Goal: Information Seeking & Learning: Check status

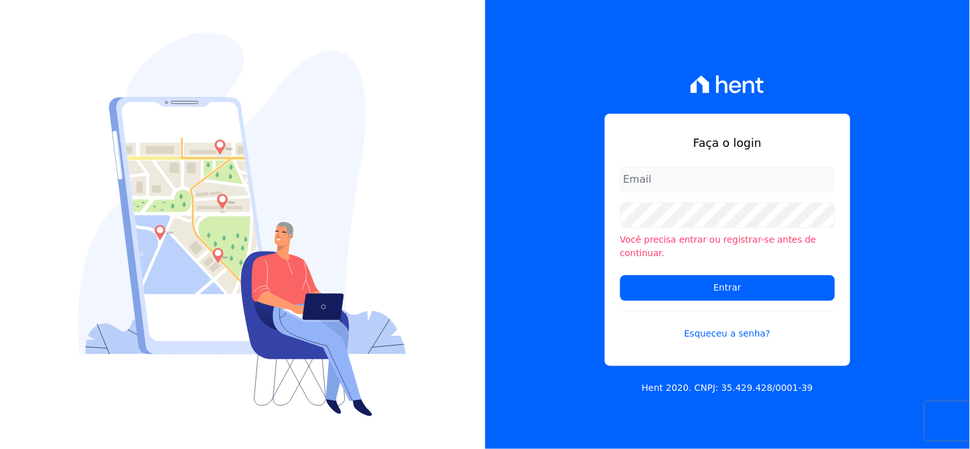
click at [660, 184] on input "email" at bounding box center [727, 180] width 215 height 26
type input "ivete@ribeirocervantes.com.br"
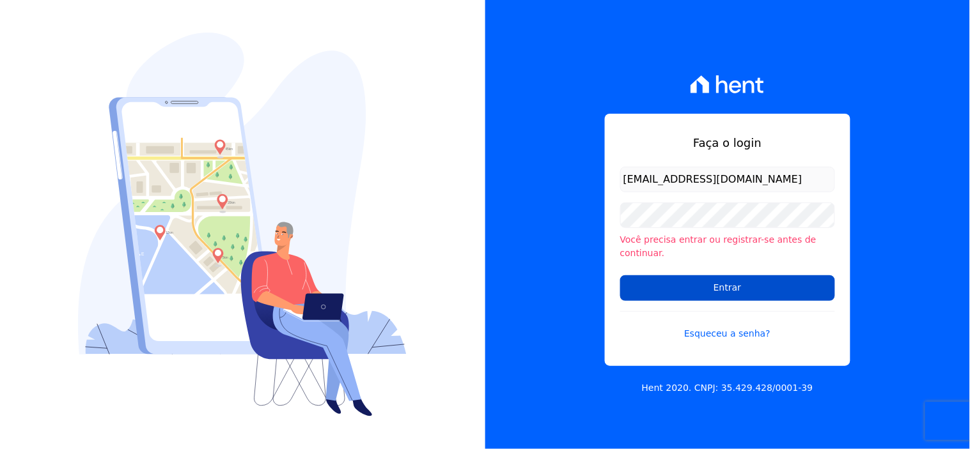
click at [694, 278] on input "Entrar" at bounding box center [727, 288] width 215 height 26
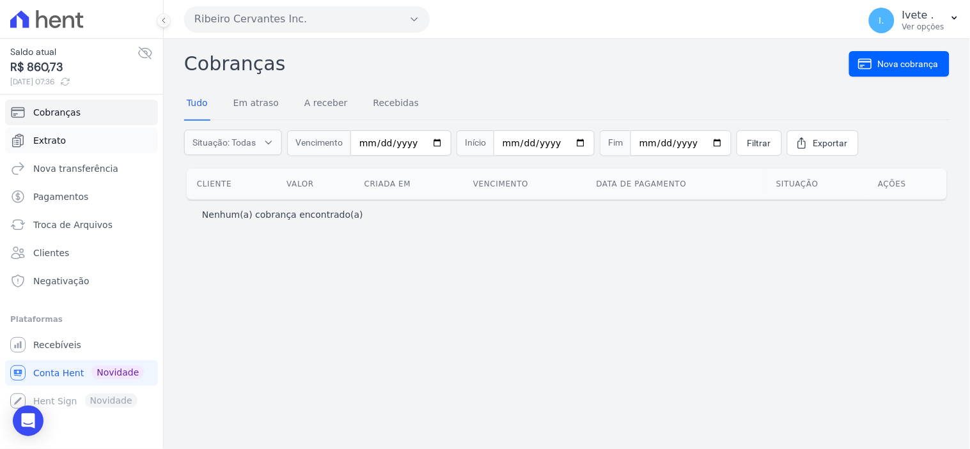
click at [54, 143] on span "Extrato" at bounding box center [49, 140] width 33 height 13
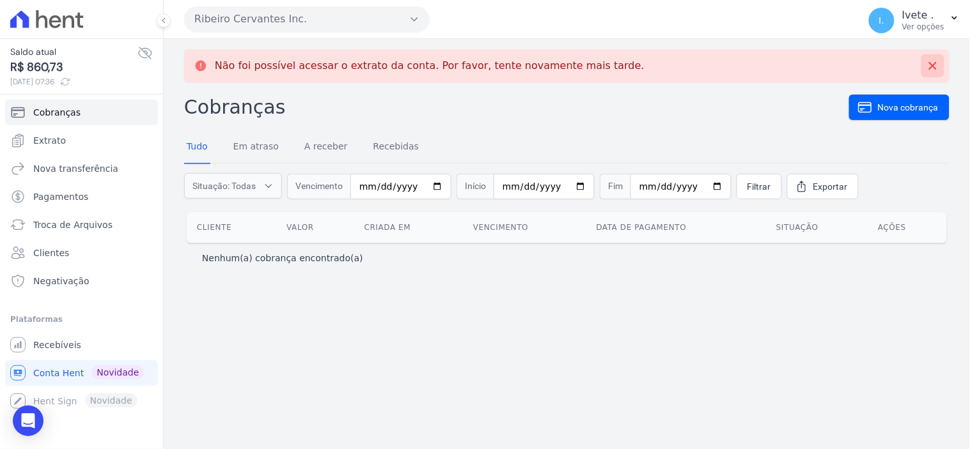
click at [934, 64] on icon at bounding box center [933, 66] width 8 height 8
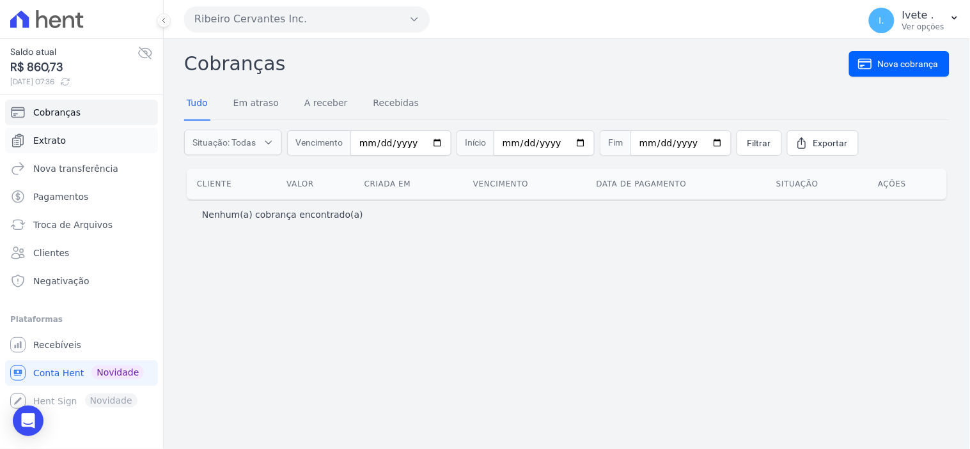
click at [51, 131] on link "Extrato" at bounding box center [81, 141] width 153 height 26
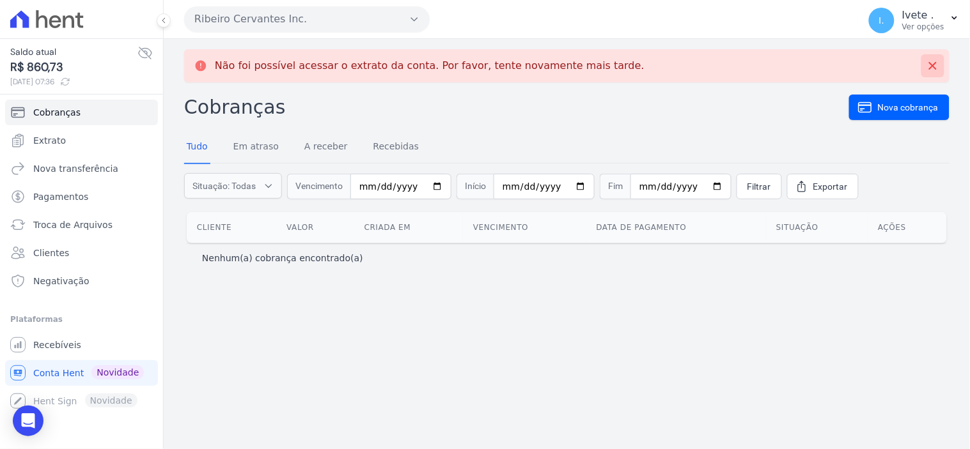
click at [929, 72] on icon at bounding box center [932, 65] width 13 height 13
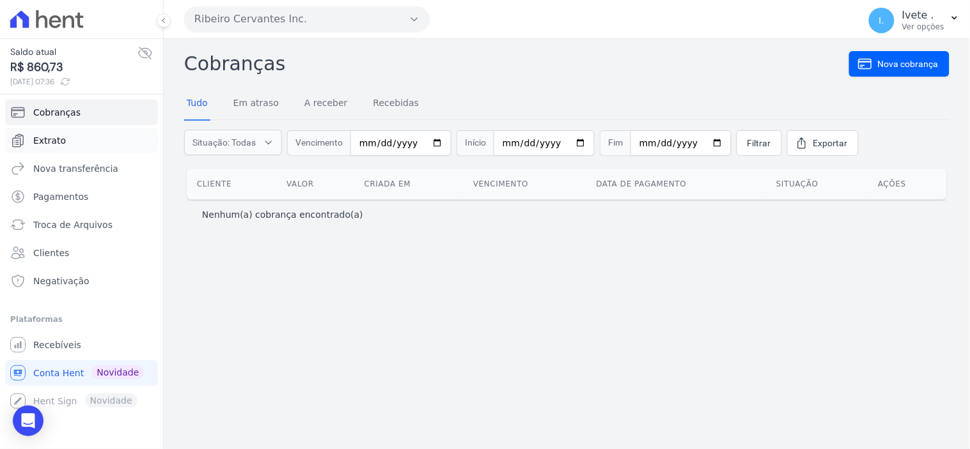
click at [39, 137] on span "Extrato" at bounding box center [49, 140] width 33 height 13
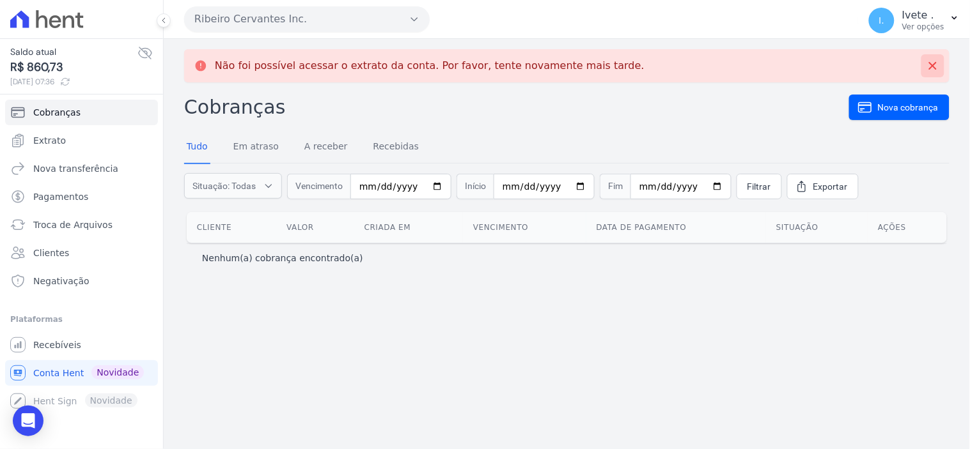
click at [934, 65] on icon at bounding box center [933, 66] width 8 height 8
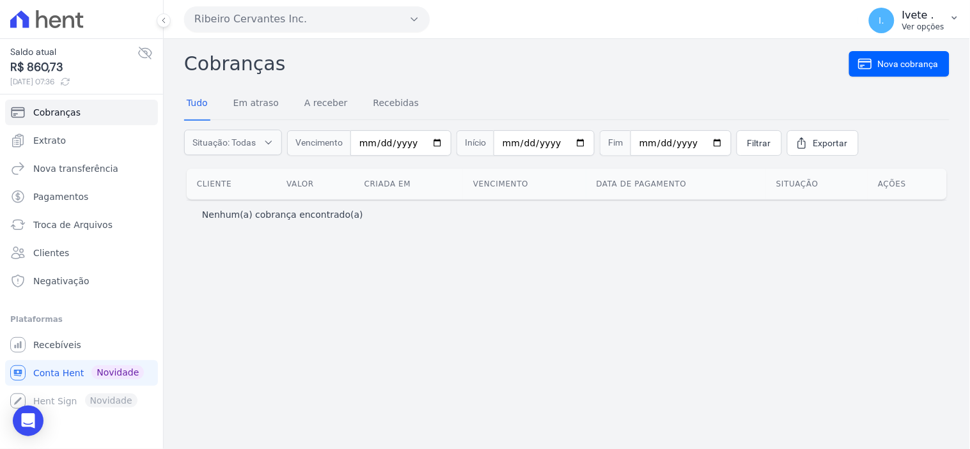
click at [878, 22] on span "I." at bounding box center [882, 21] width 26 height 26
click at [863, 45] on link "Logout" at bounding box center [888, 54] width 164 height 23
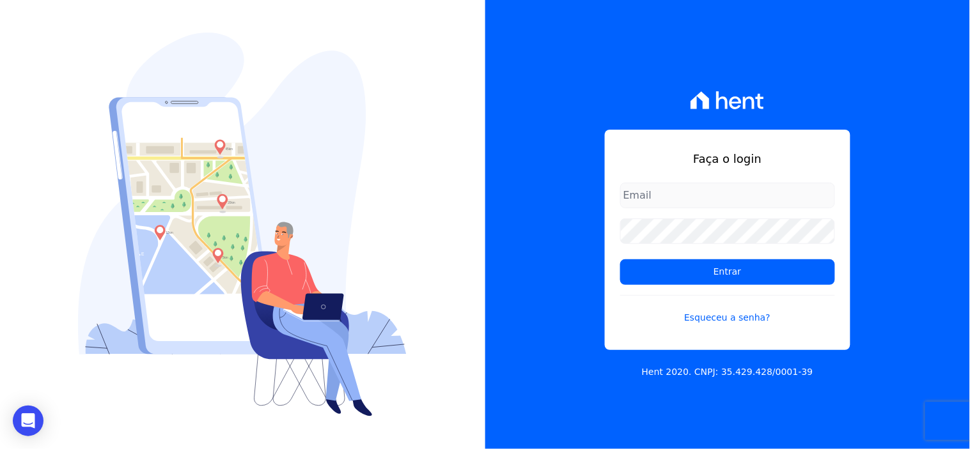
click at [667, 192] on input "email" at bounding box center [727, 196] width 215 height 26
type input "[EMAIL_ADDRESS][DOMAIN_NAME]"
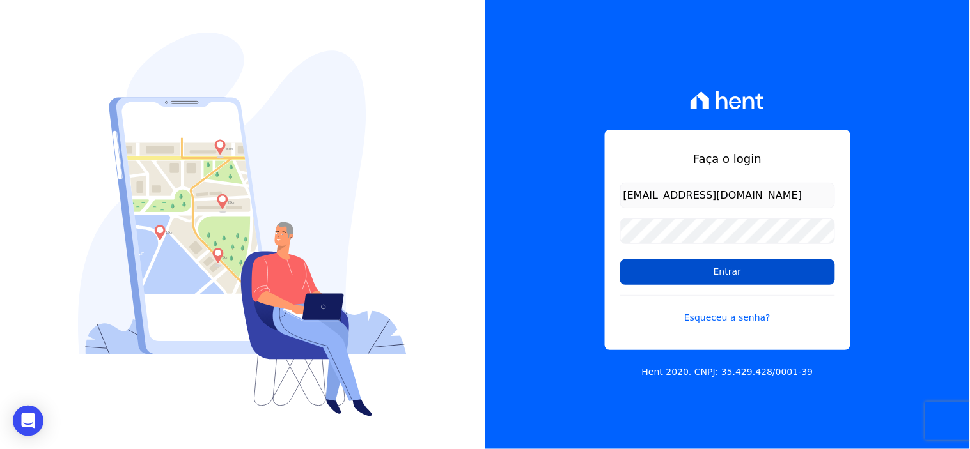
click at [700, 267] on input "Entrar" at bounding box center [727, 272] width 215 height 26
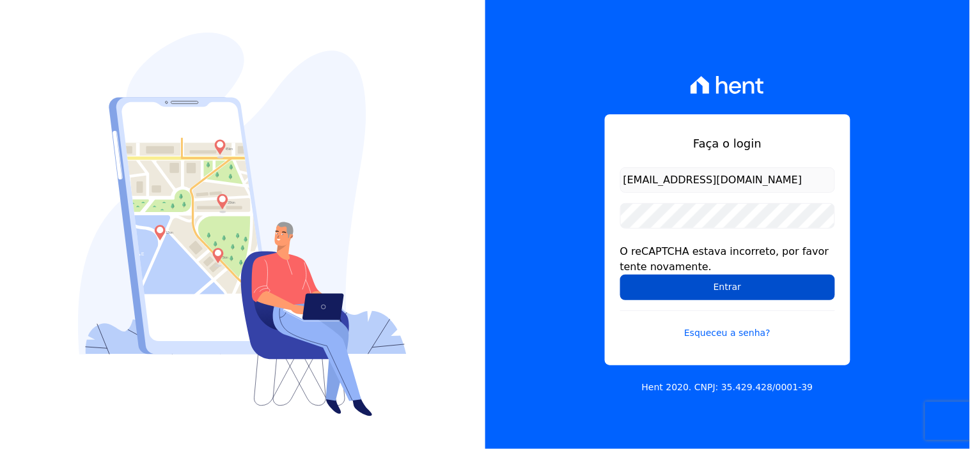
click at [698, 282] on input "Entrar" at bounding box center [727, 288] width 215 height 26
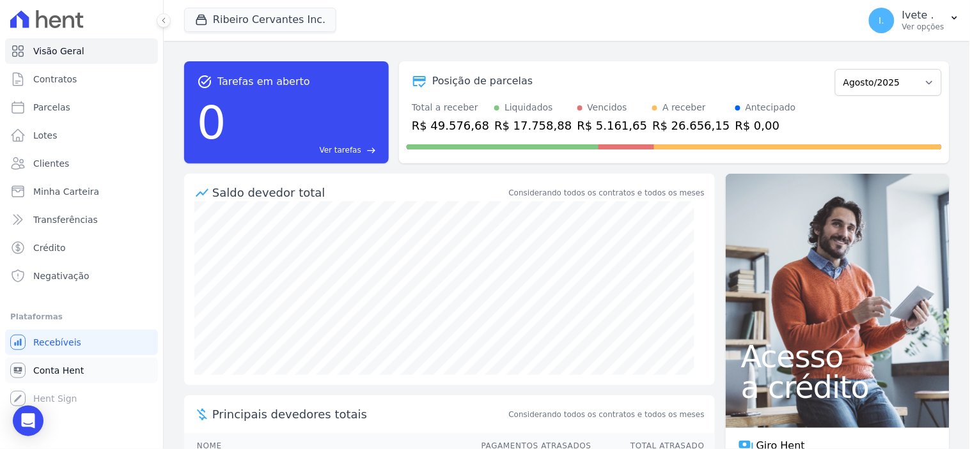
click at [47, 368] on span "Conta Hent" at bounding box center [58, 370] width 50 height 13
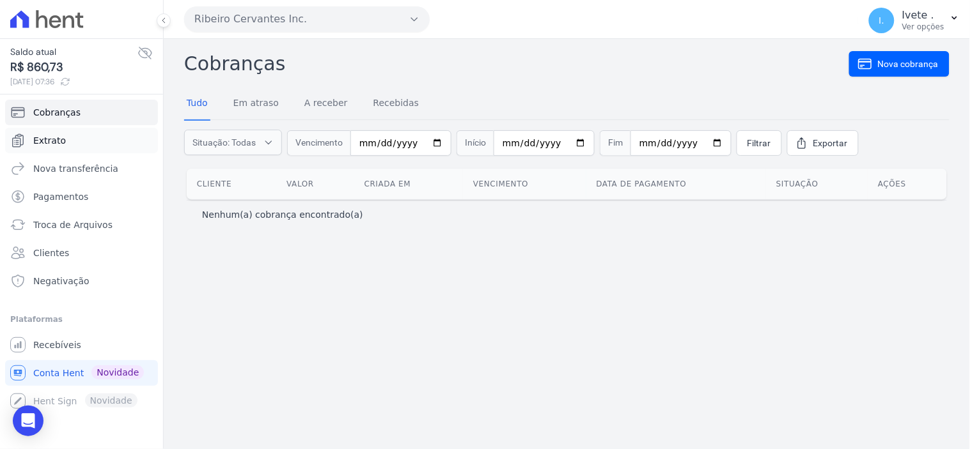
click at [60, 149] on link "Extrato" at bounding box center [81, 141] width 153 height 26
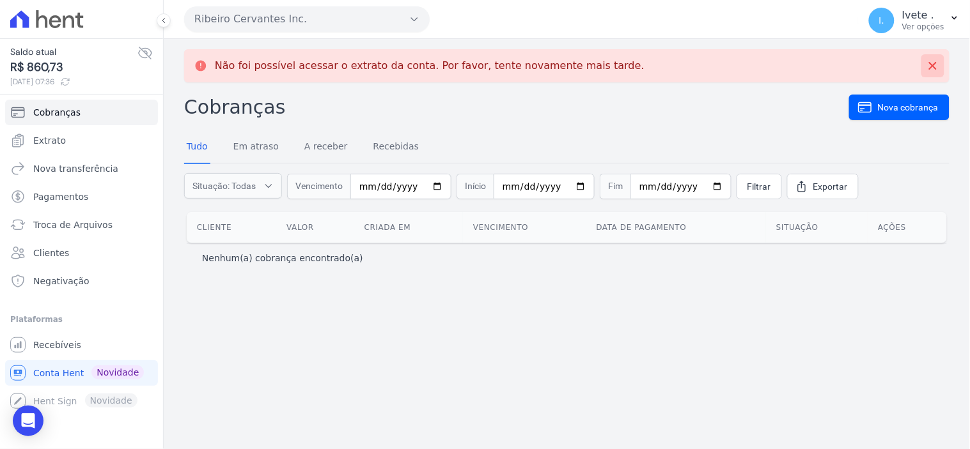
click at [935, 66] on icon at bounding box center [932, 65] width 13 height 13
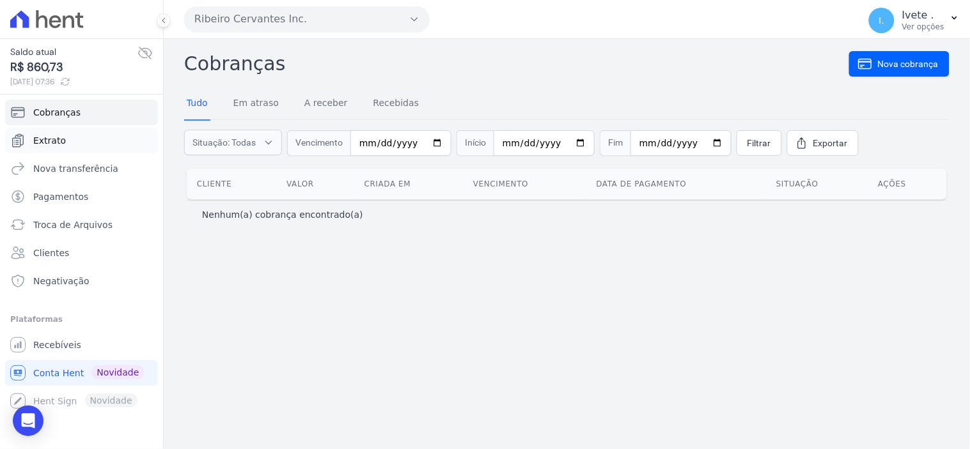
click at [47, 137] on span "Extrato" at bounding box center [49, 140] width 33 height 13
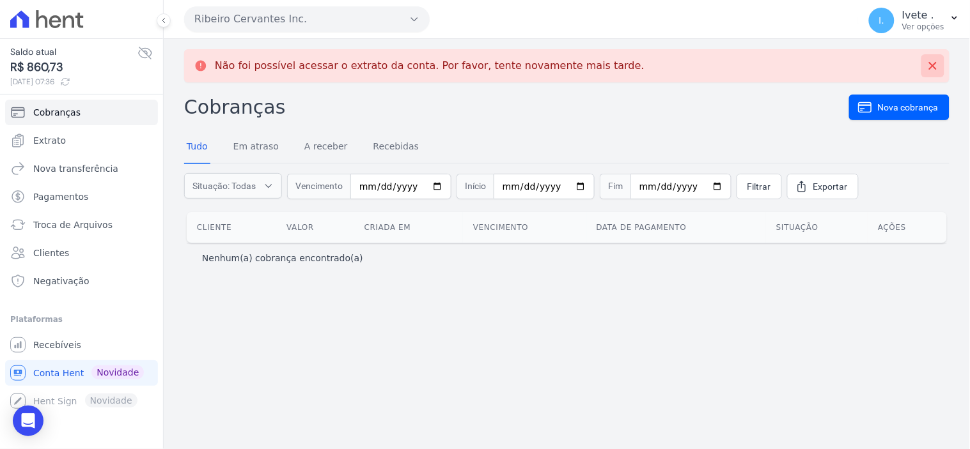
click at [933, 63] on icon at bounding box center [932, 65] width 13 height 13
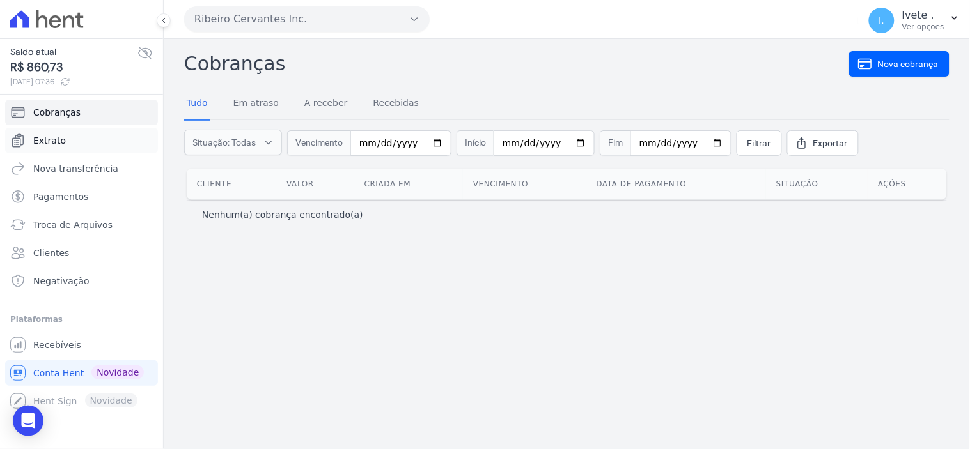
click at [52, 138] on span "Extrato" at bounding box center [49, 140] width 33 height 13
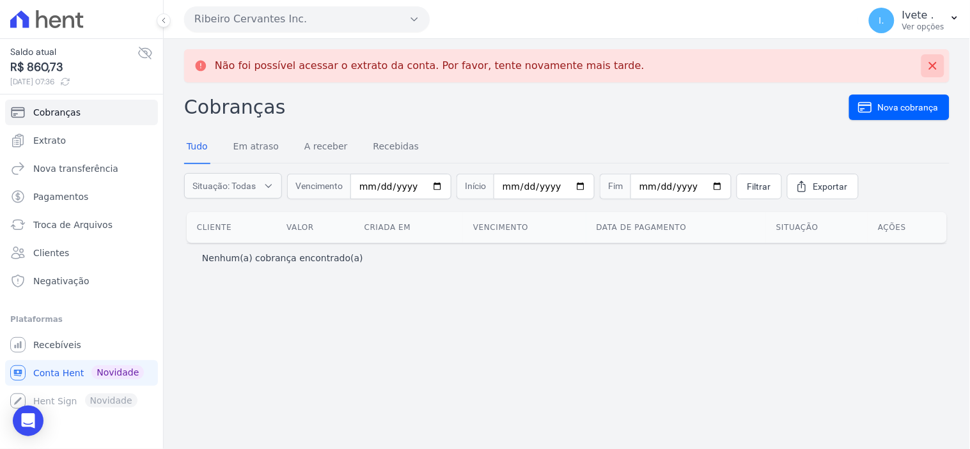
click at [938, 66] on icon at bounding box center [932, 65] width 13 height 13
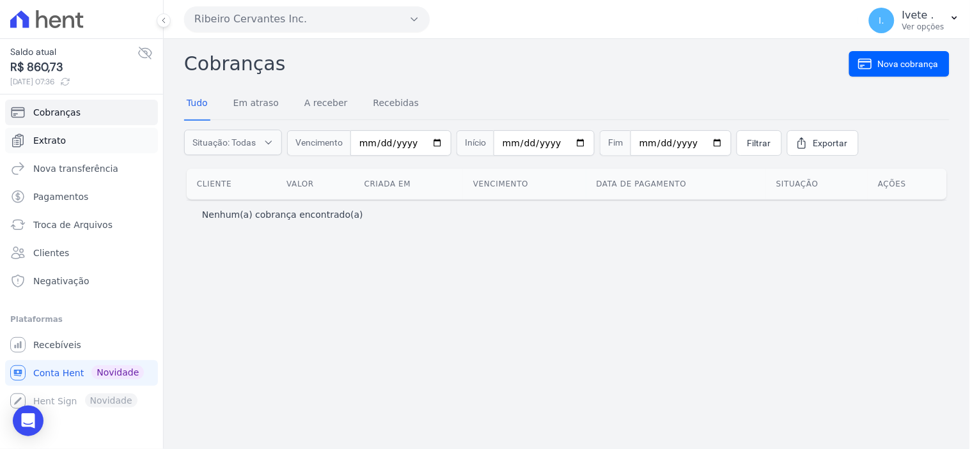
click at [59, 138] on span "Extrato" at bounding box center [49, 140] width 33 height 13
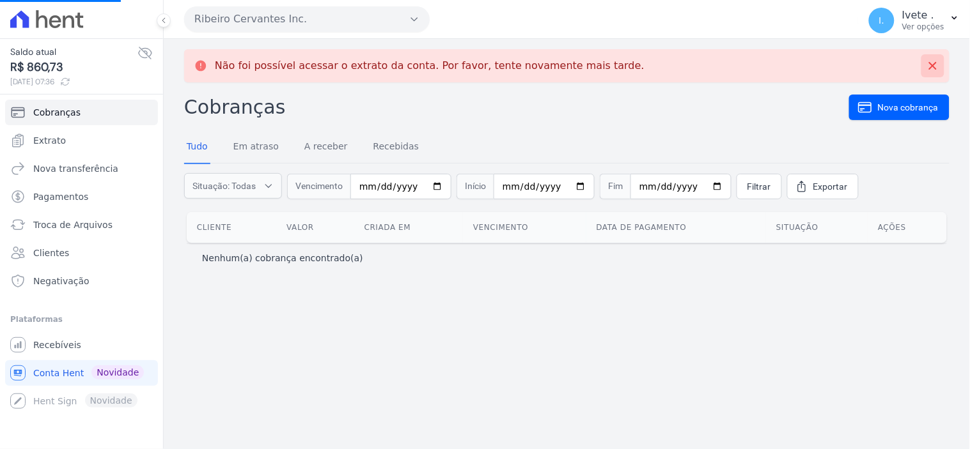
click at [934, 65] on icon at bounding box center [933, 66] width 8 height 8
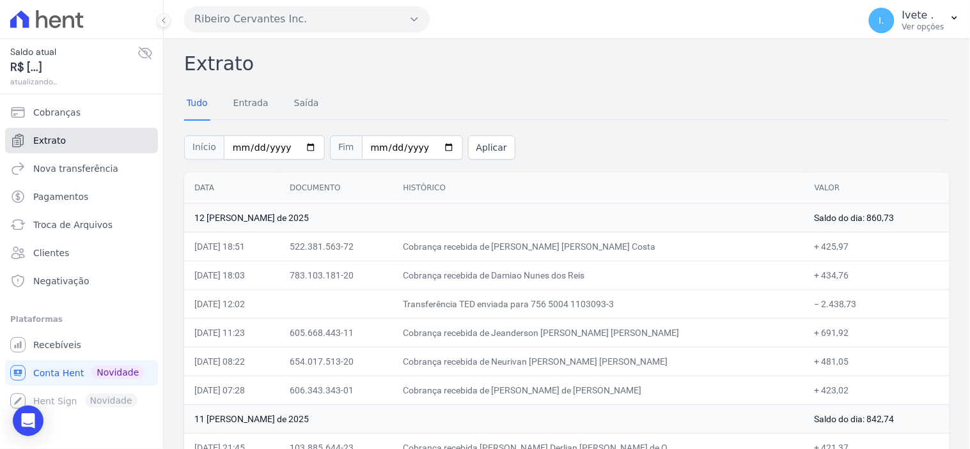
click at [61, 136] on span "Extrato" at bounding box center [49, 140] width 33 height 13
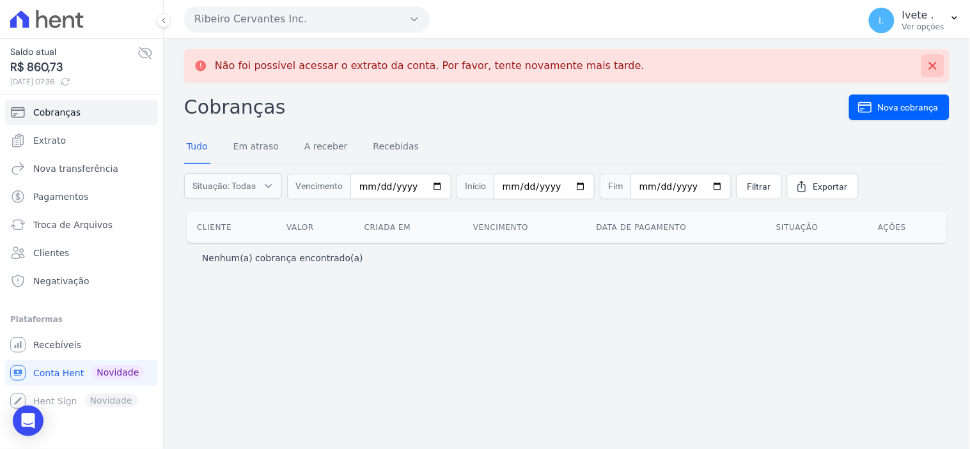
click at [928, 63] on icon at bounding box center [932, 65] width 13 height 13
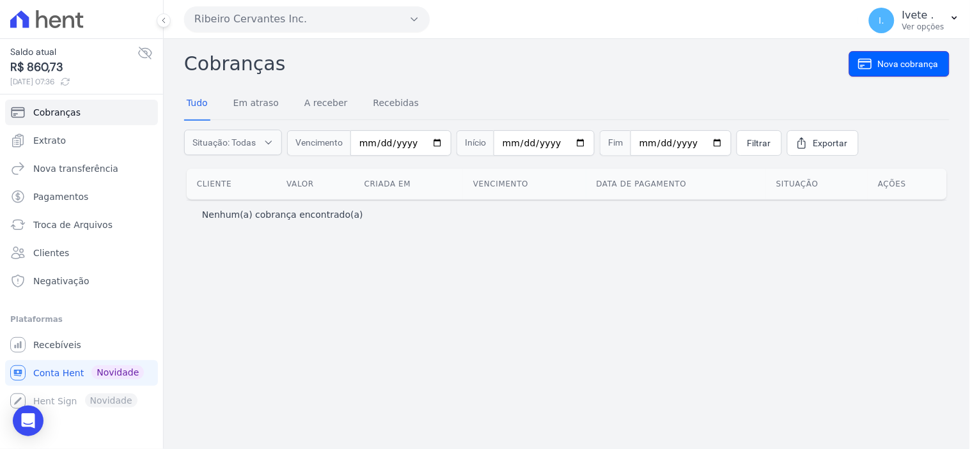
click at [928, 63] on span "Nova cobrança" at bounding box center [908, 64] width 61 height 13
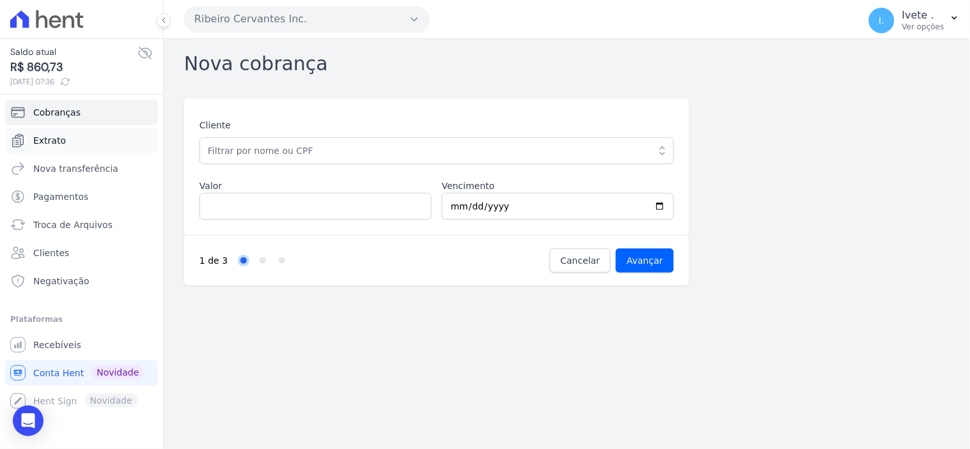
click at [49, 130] on link "Extrato" at bounding box center [81, 141] width 153 height 26
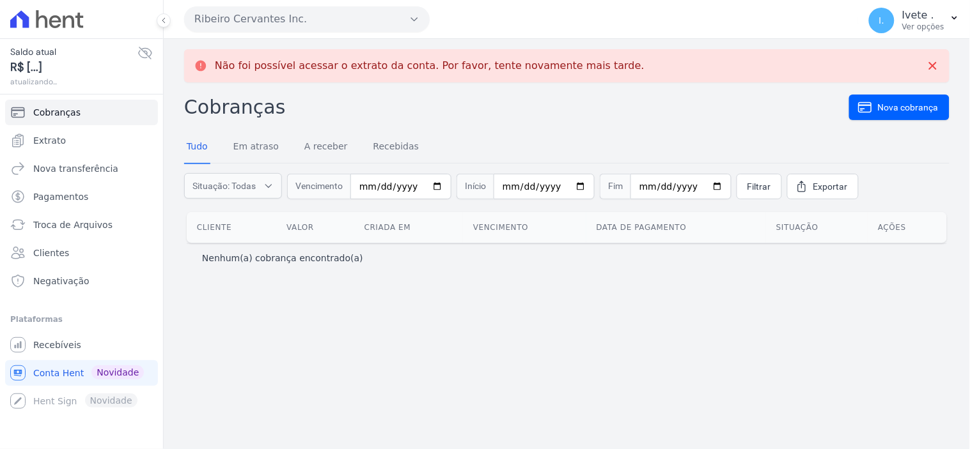
click at [49, 130] on link "Extrato" at bounding box center [81, 141] width 153 height 26
click at [200, 65] on icon at bounding box center [200, 65] width 13 height 13
click at [940, 65] on button at bounding box center [932, 65] width 23 height 23
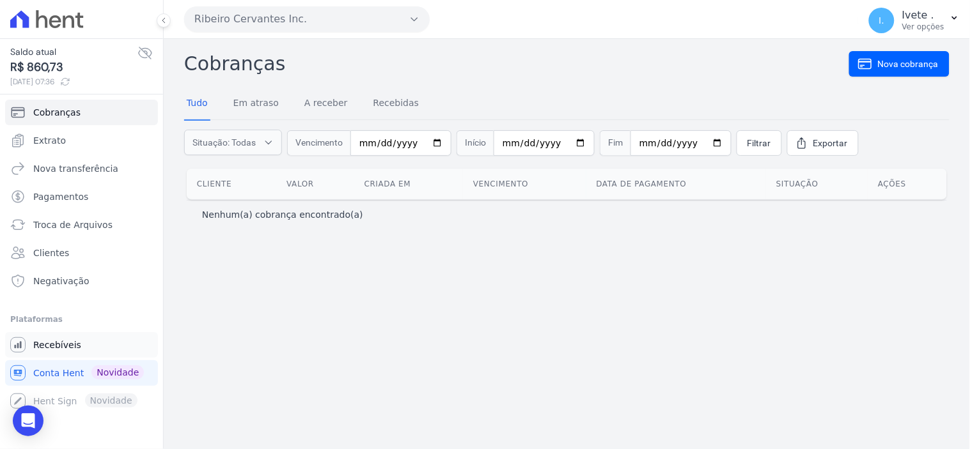
click at [51, 341] on span "Recebíveis" at bounding box center [57, 345] width 48 height 13
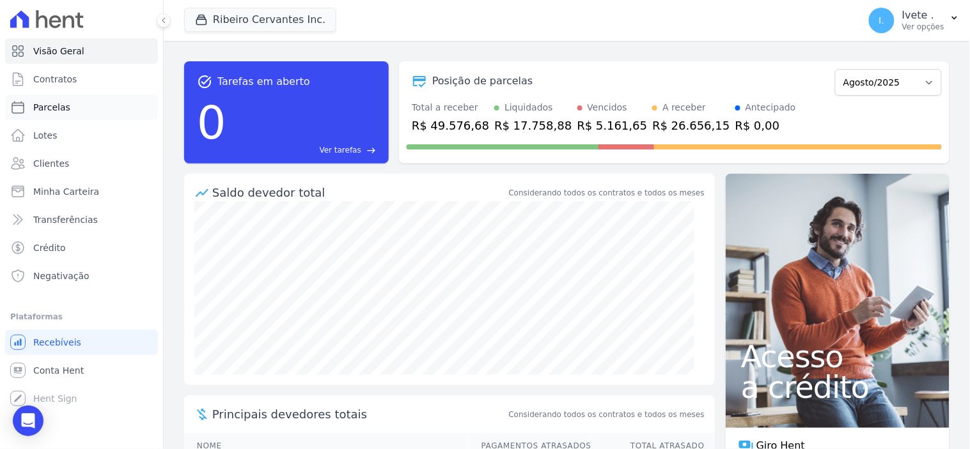
click at [58, 105] on span "Parcelas" at bounding box center [51, 107] width 37 height 13
select select
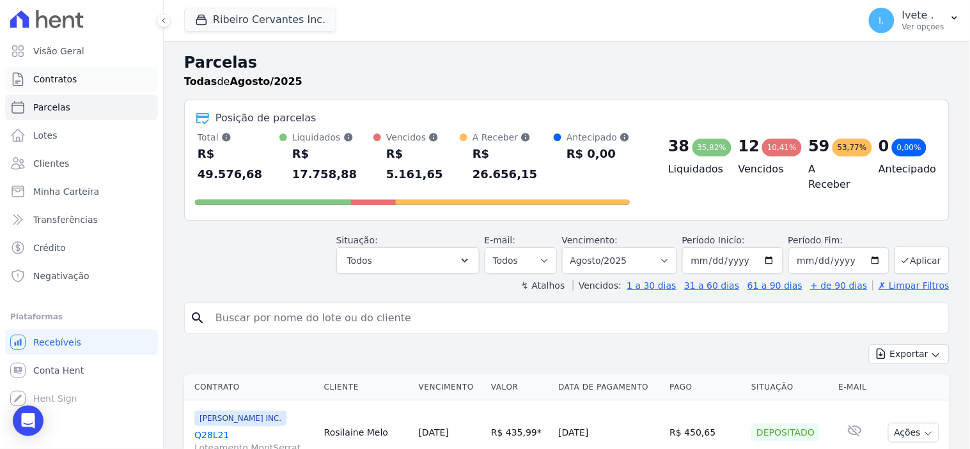
click at [59, 77] on span "Contratos" at bounding box center [54, 79] width 43 height 13
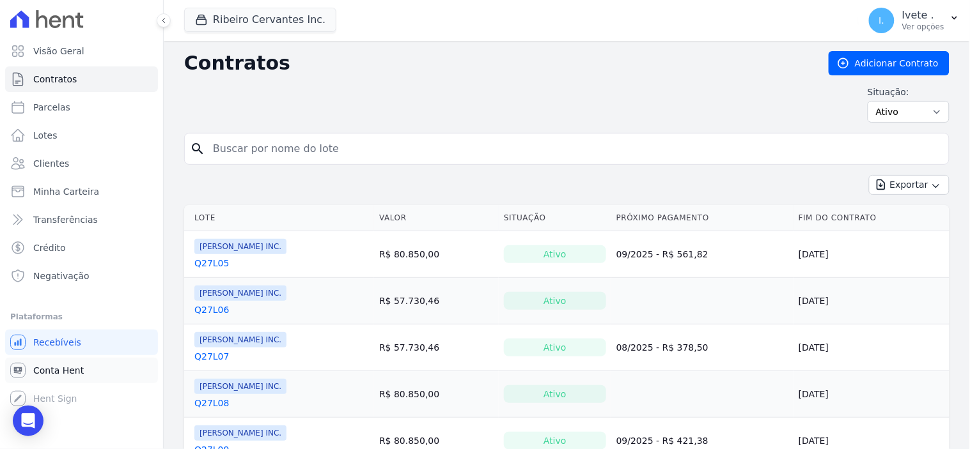
click at [52, 367] on span "Conta Hent" at bounding box center [58, 370] width 50 height 13
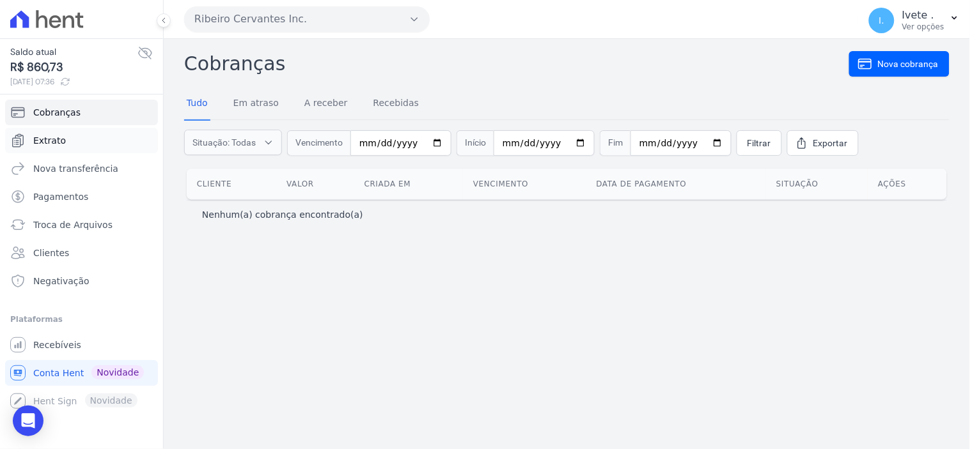
click at [51, 137] on span "Extrato" at bounding box center [49, 140] width 33 height 13
click at [79, 137] on link "Extrato" at bounding box center [81, 141] width 153 height 26
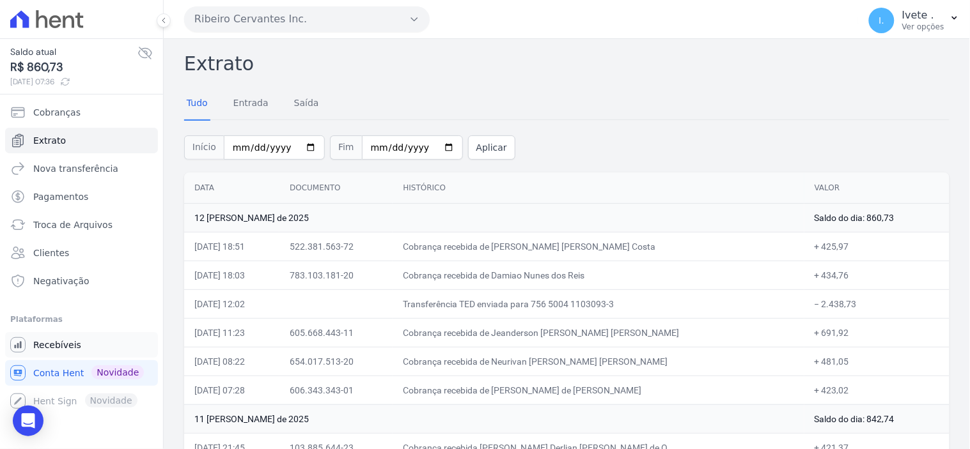
click at [60, 349] on span "Recebíveis" at bounding box center [57, 345] width 48 height 13
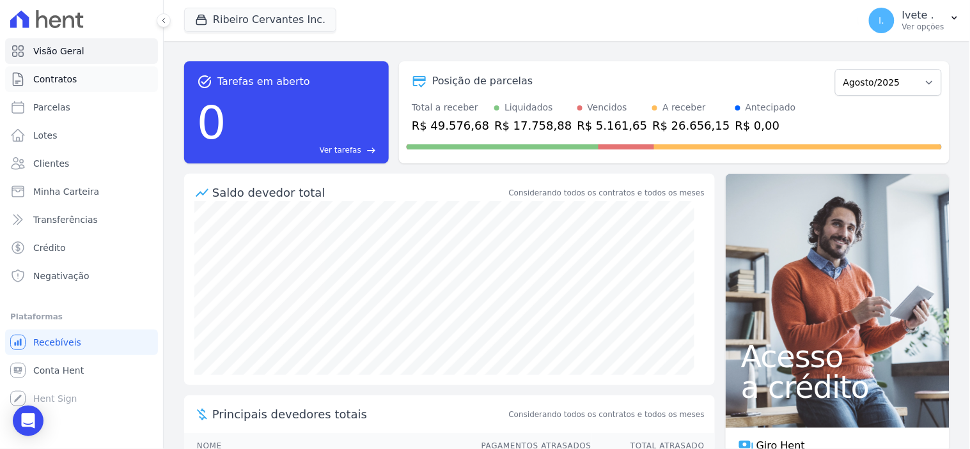
click at [72, 78] on span "Contratos" at bounding box center [54, 79] width 43 height 13
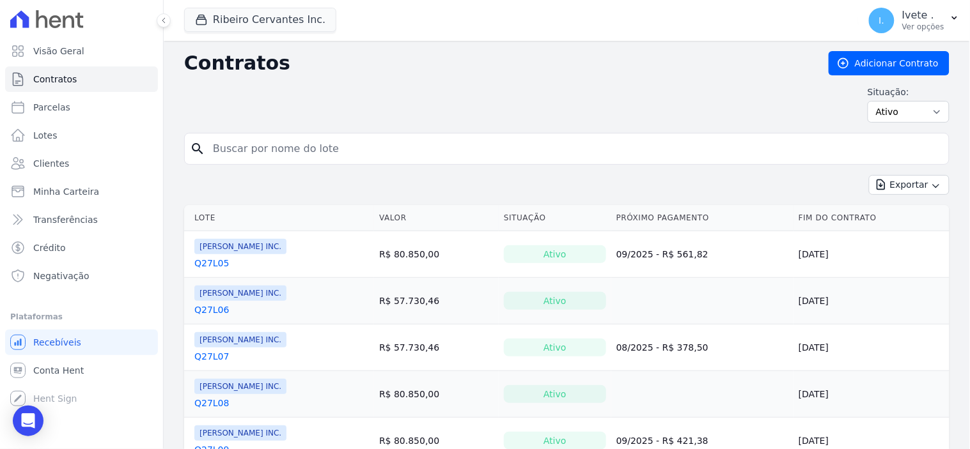
click at [270, 154] on input "search" at bounding box center [574, 149] width 738 height 26
type input "q61l29"
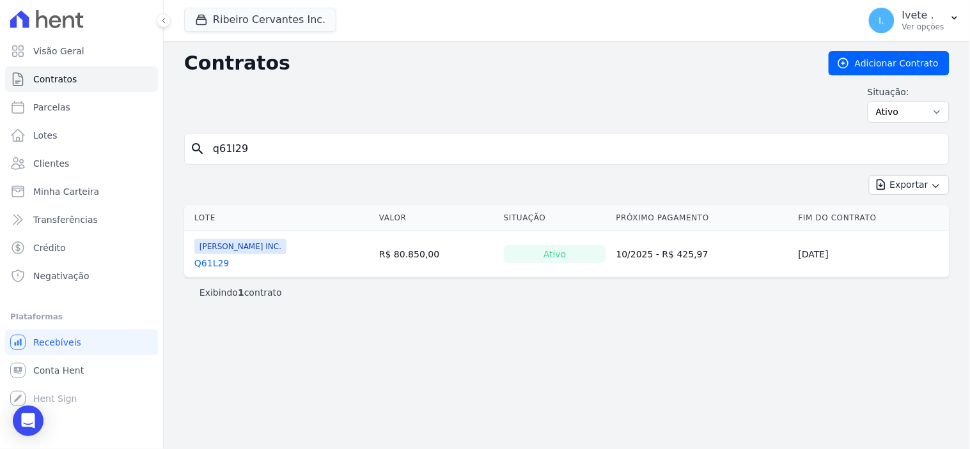
click at [218, 261] on link "Q61L29" at bounding box center [211, 263] width 35 height 13
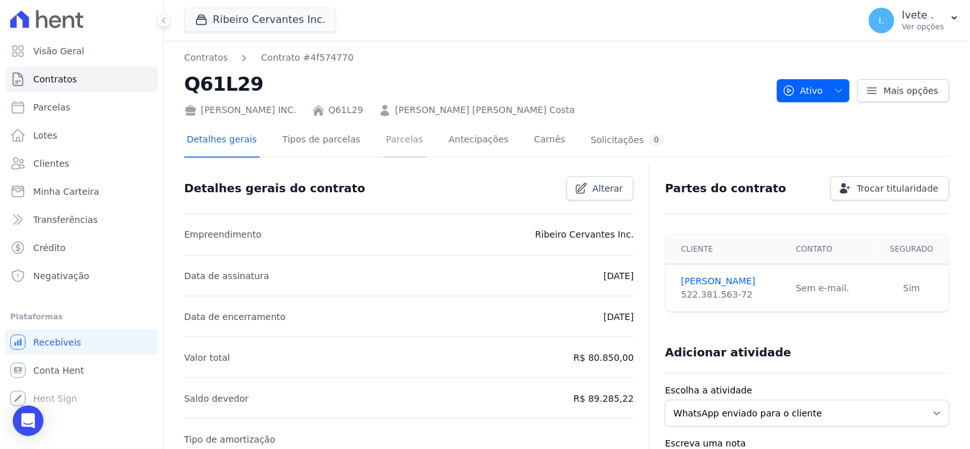
click at [384, 138] on link "Parcelas" at bounding box center [404, 141] width 42 height 34
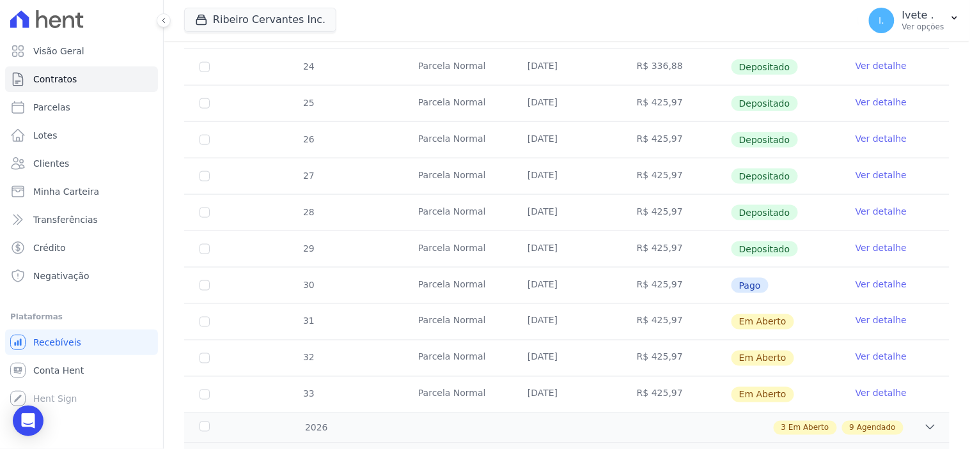
scroll to position [355, 0]
click at [63, 366] on span "Conta Hent" at bounding box center [58, 370] width 50 height 13
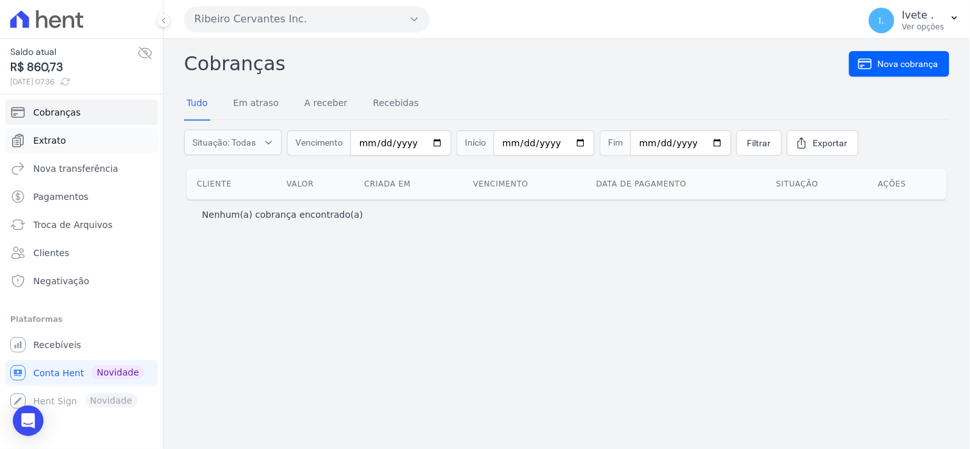
click at [49, 137] on span "Extrato" at bounding box center [49, 140] width 33 height 13
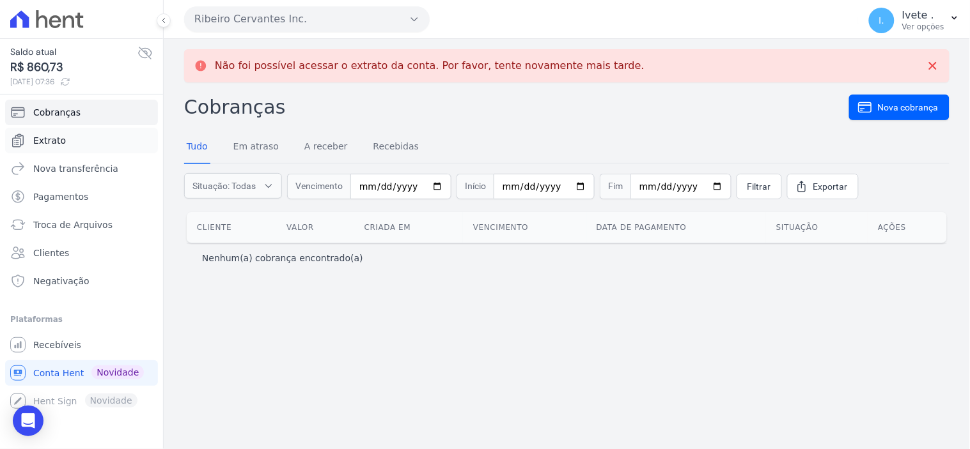
click at [40, 139] on span "Extrato" at bounding box center [49, 140] width 33 height 13
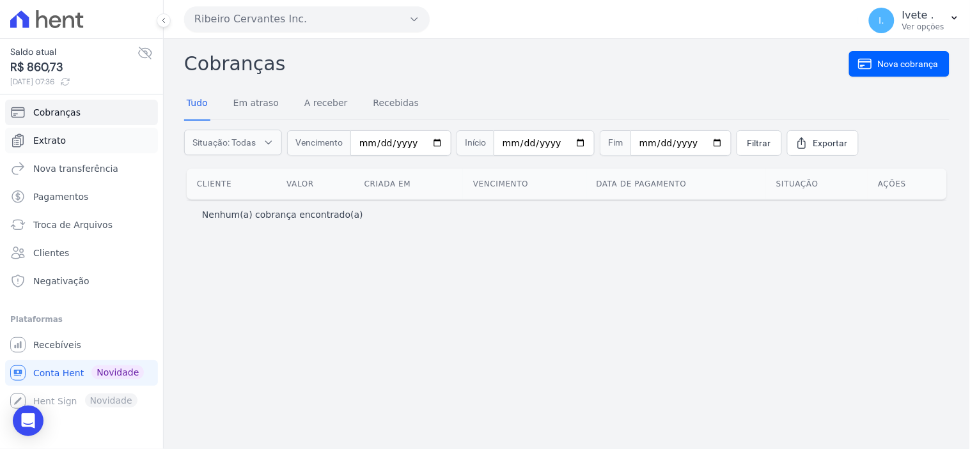
click at [50, 143] on span "Extrato" at bounding box center [49, 140] width 33 height 13
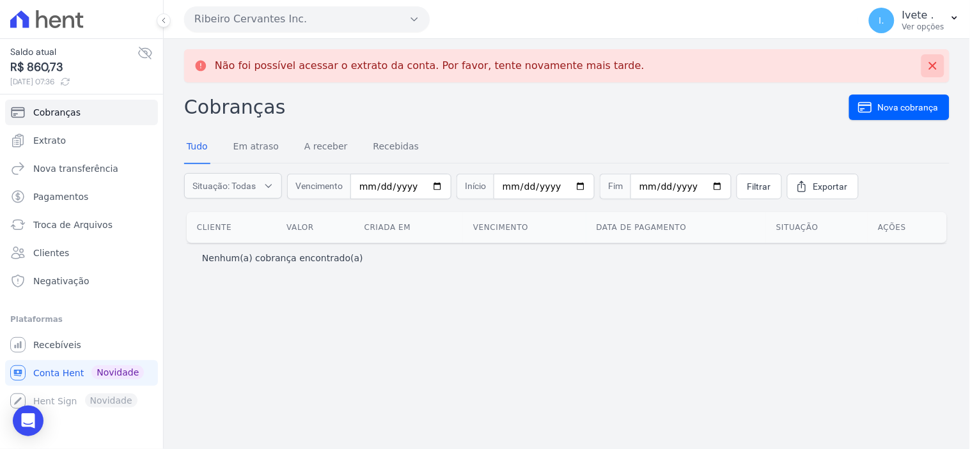
click at [938, 63] on icon at bounding box center [932, 65] width 13 height 13
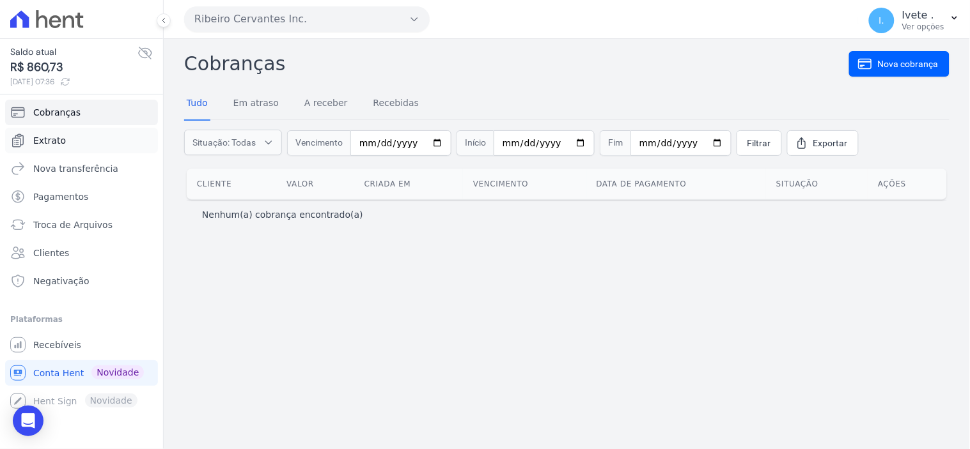
click at [49, 143] on span "Extrato" at bounding box center [49, 140] width 33 height 13
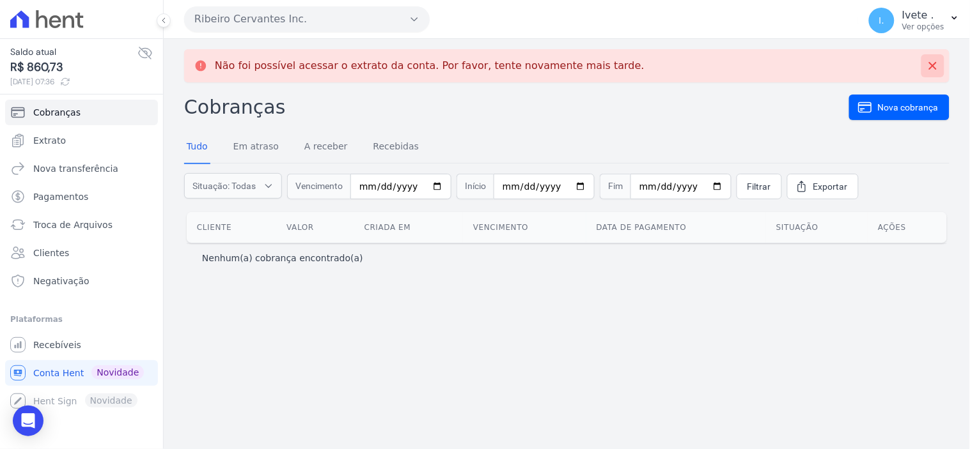
click at [933, 66] on icon at bounding box center [933, 66] width 8 height 8
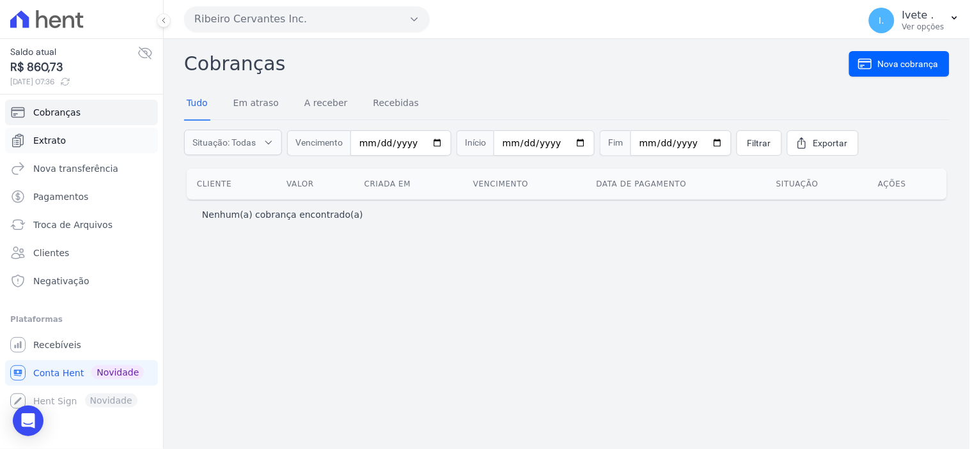
click at [96, 142] on link "Extrato" at bounding box center [81, 141] width 153 height 26
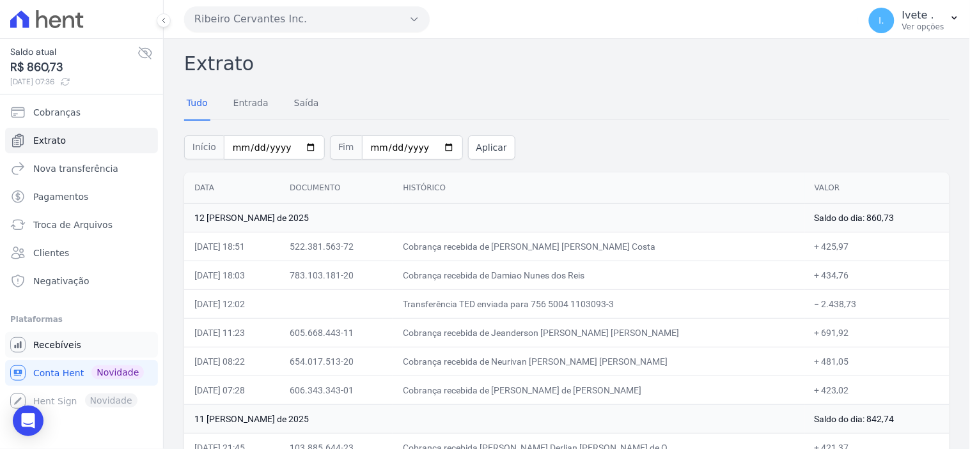
click at [65, 344] on span "Recebíveis" at bounding box center [57, 345] width 48 height 13
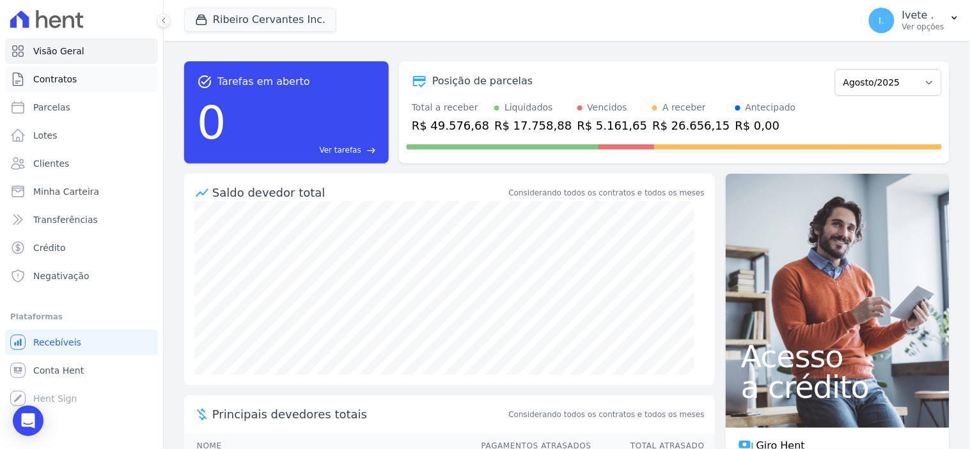
click at [72, 75] on span "Contratos" at bounding box center [54, 79] width 43 height 13
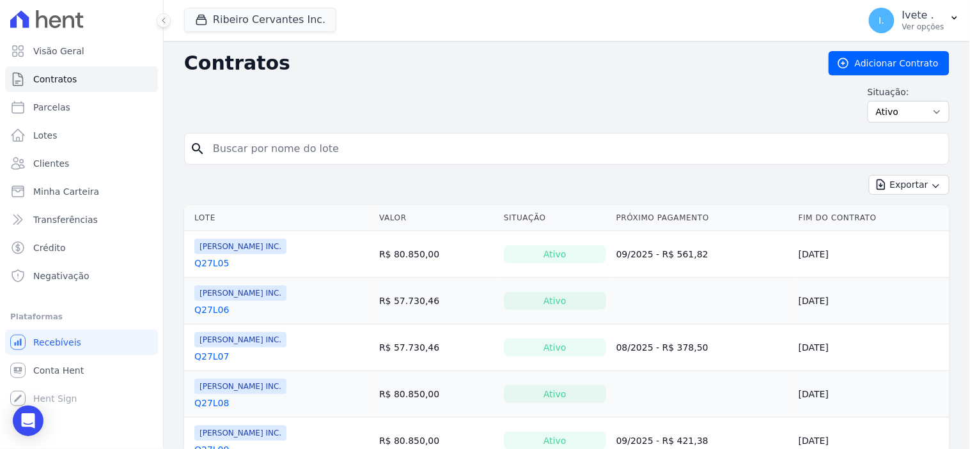
click at [247, 155] on input "search" at bounding box center [574, 149] width 738 height 26
type input "q33l29"
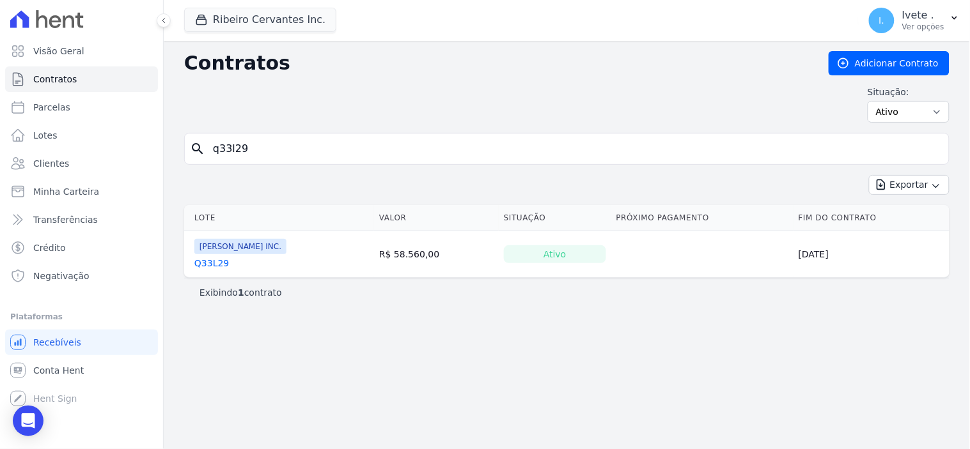
click at [212, 261] on link "Q33L29" at bounding box center [211, 263] width 35 height 13
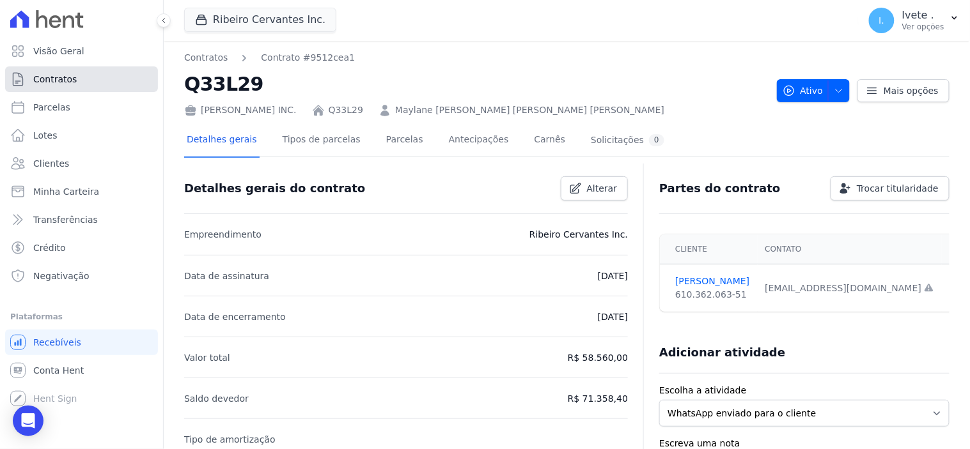
click at [87, 74] on link "Contratos" at bounding box center [81, 79] width 153 height 26
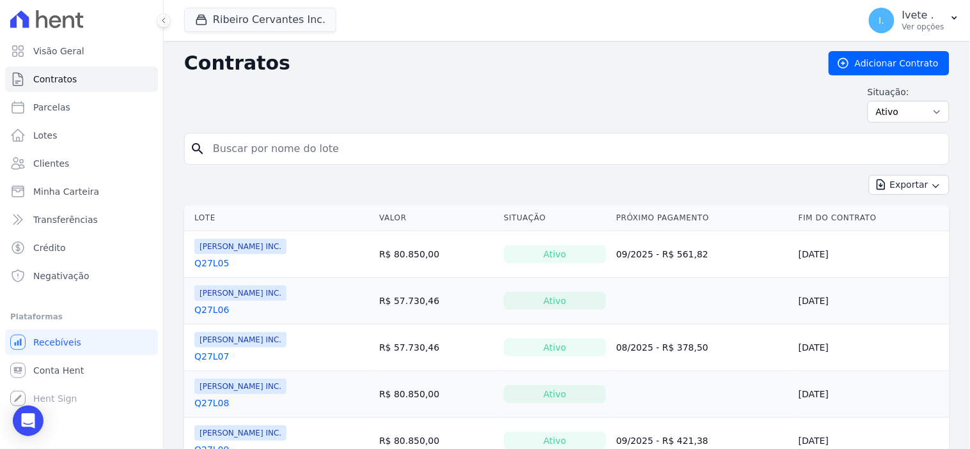
click at [272, 151] on input "search" at bounding box center [574, 149] width 738 height 26
type input "q33l07"
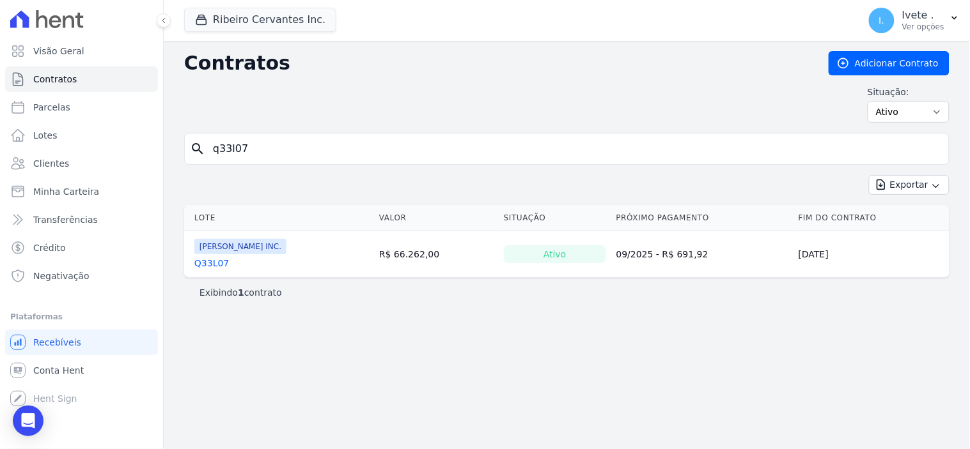
click at [208, 264] on link "Q33L07" at bounding box center [211, 263] width 35 height 13
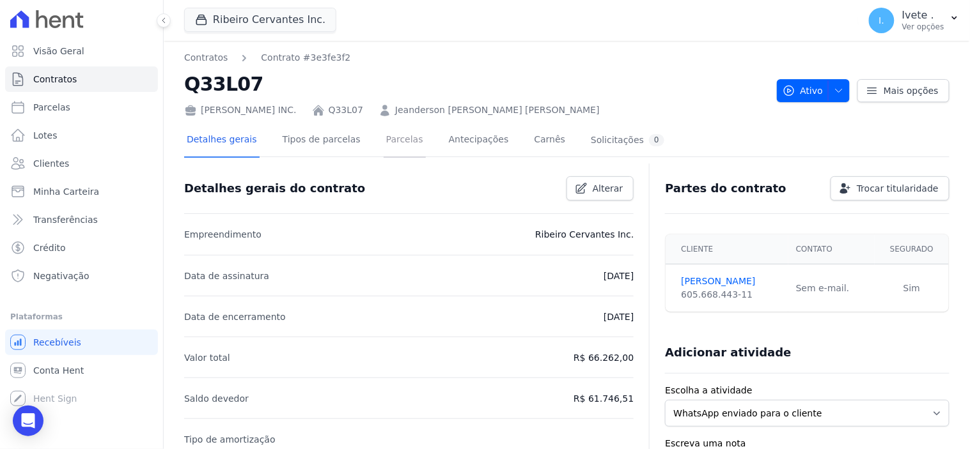
click at [389, 139] on link "Parcelas" at bounding box center [404, 141] width 42 height 34
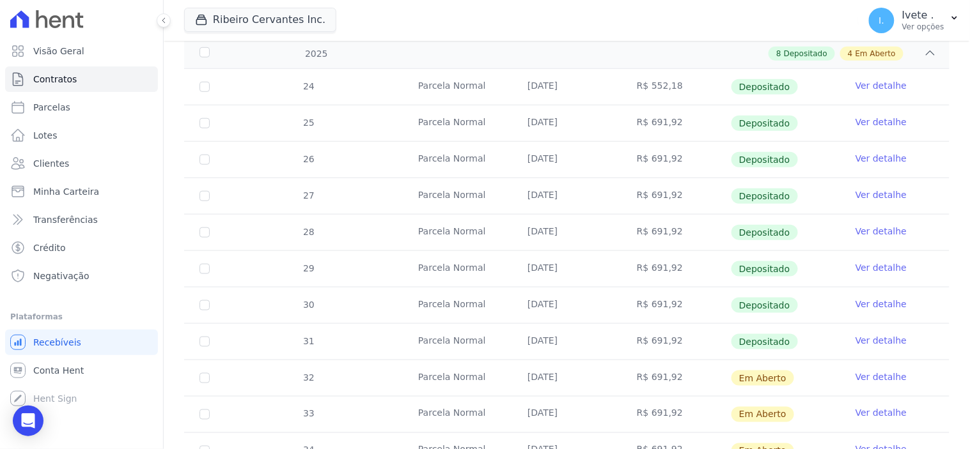
scroll to position [284, 0]
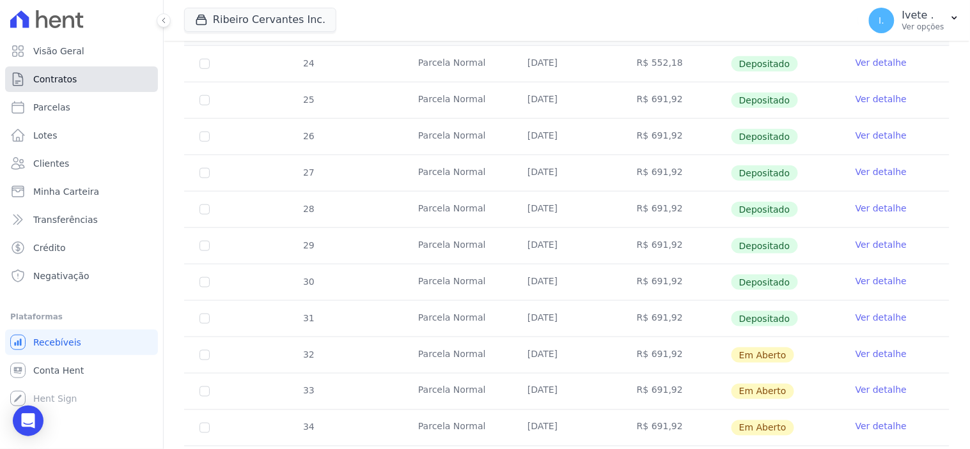
click at [88, 81] on link "Contratos" at bounding box center [81, 79] width 153 height 26
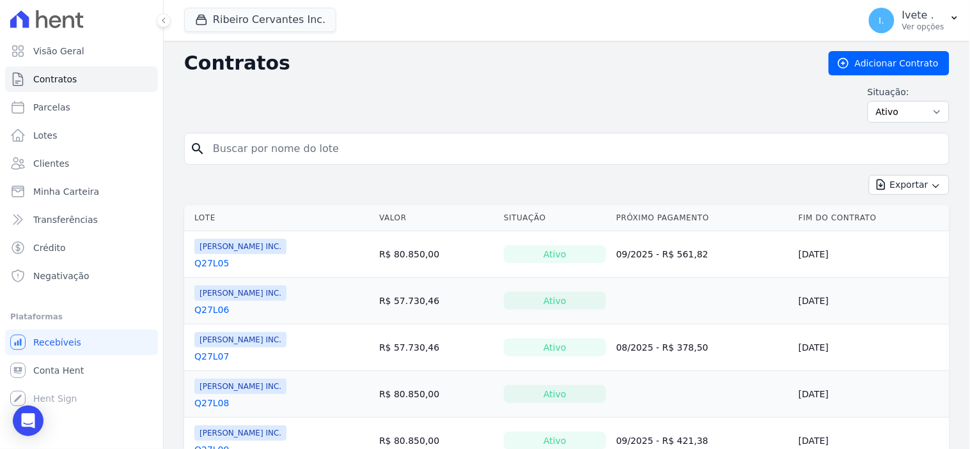
click at [221, 151] on input "search" at bounding box center [574, 149] width 738 height 26
type input "q31l02"
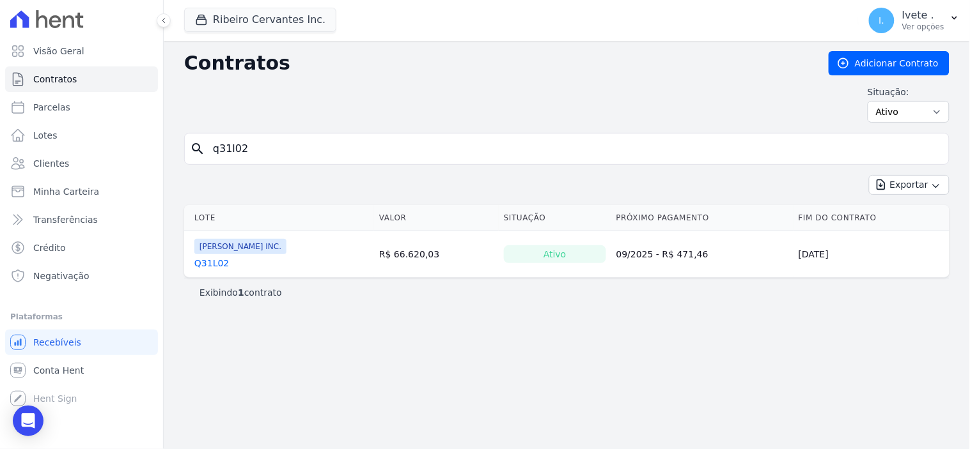
click at [212, 265] on link "Q31L02" at bounding box center [211, 263] width 35 height 13
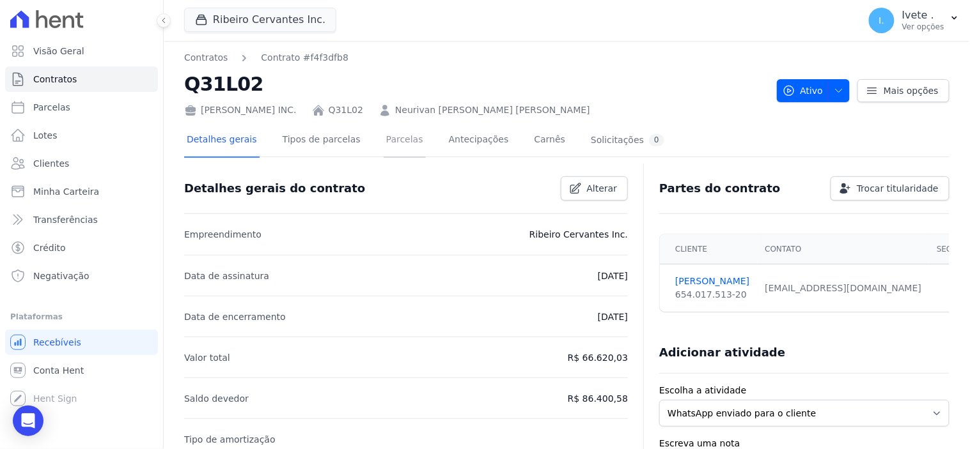
click at [392, 139] on link "Parcelas" at bounding box center [404, 141] width 42 height 34
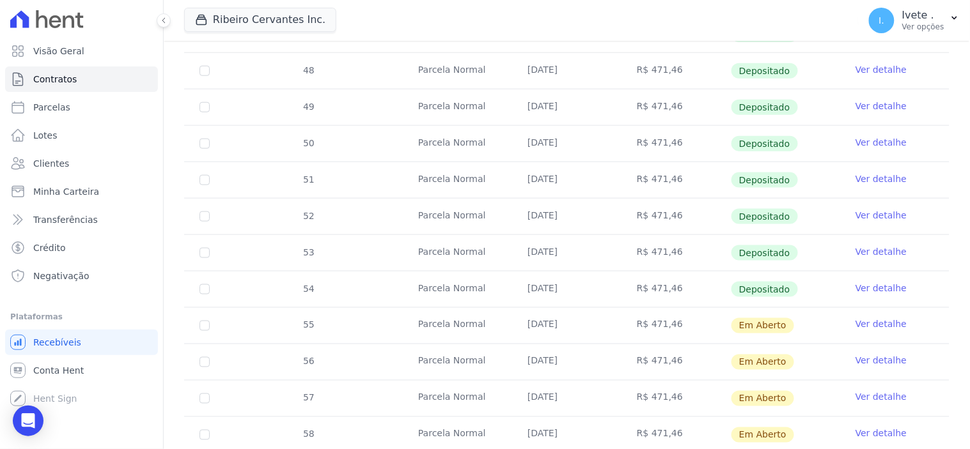
scroll to position [426, 0]
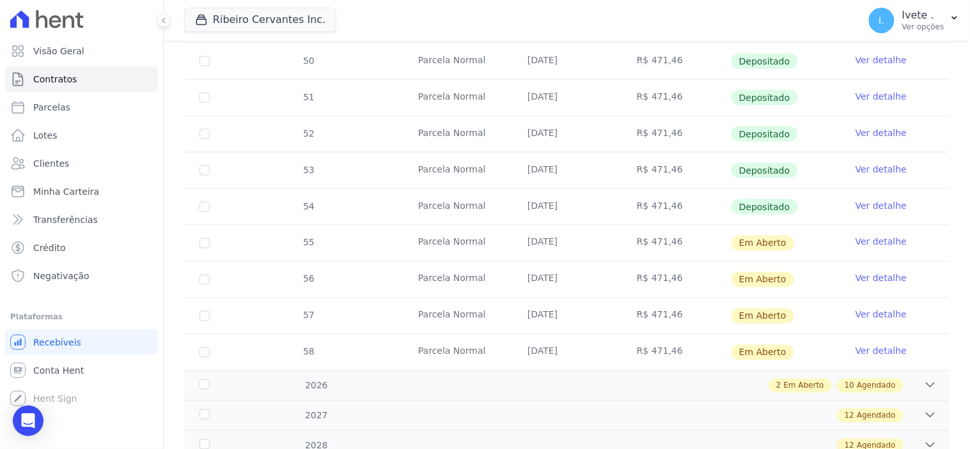
click at [870, 205] on link "Ver detalhe" at bounding box center [880, 205] width 51 height 13
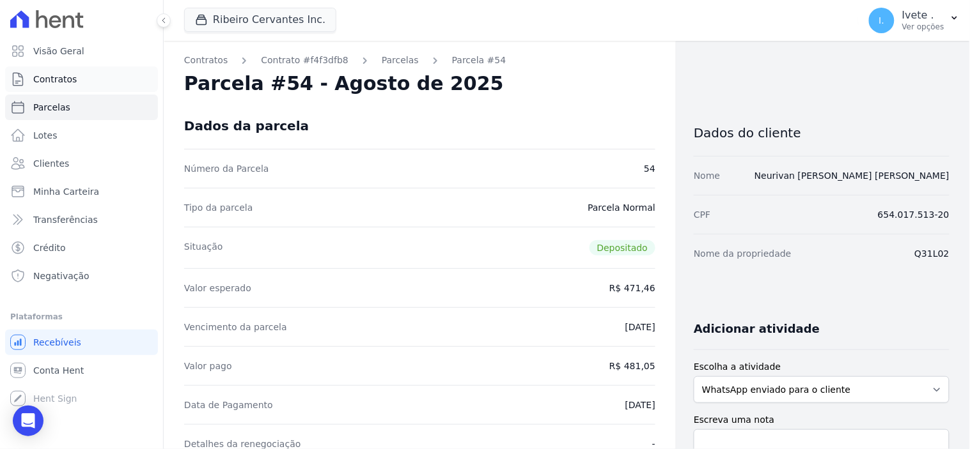
click at [40, 80] on span "Contratos" at bounding box center [54, 79] width 43 height 13
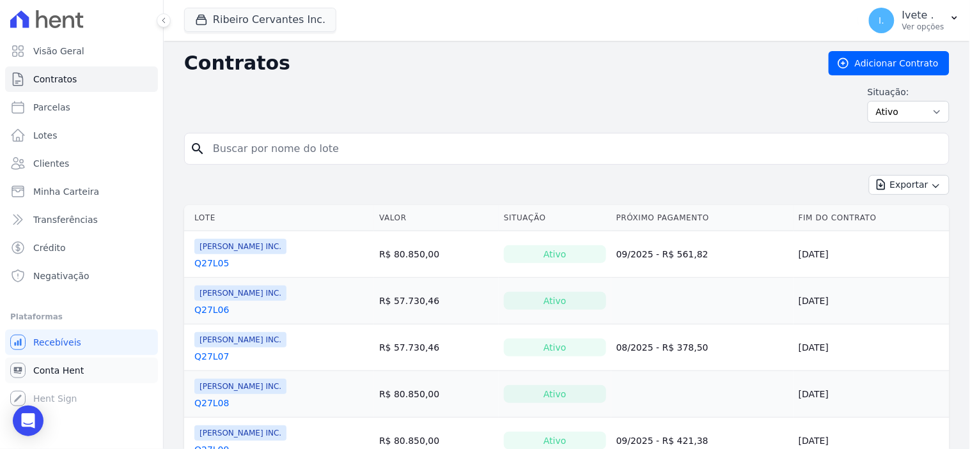
click at [61, 369] on span "Conta Hent" at bounding box center [58, 370] width 50 height 13
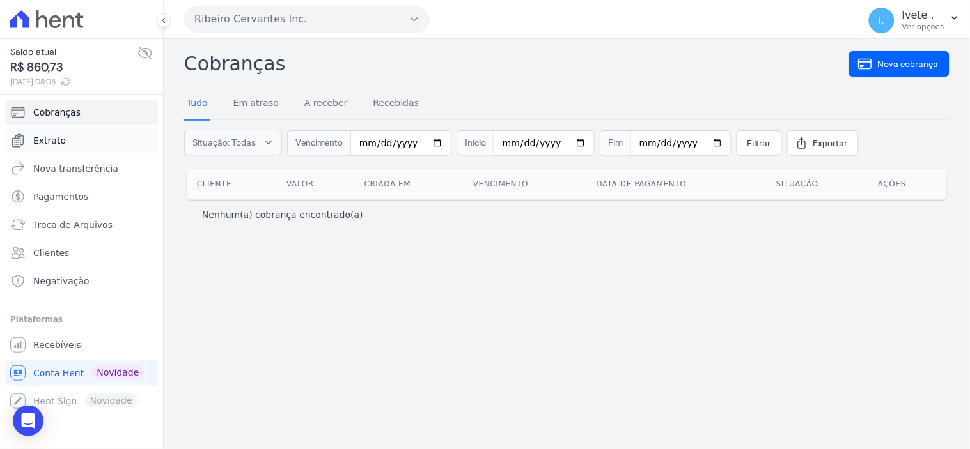
click at [61, 134] on span "Extrato" at bounding box center [49, 140] width 33 height 13
